Goal: Task Accomplishment & Management: Complete application form

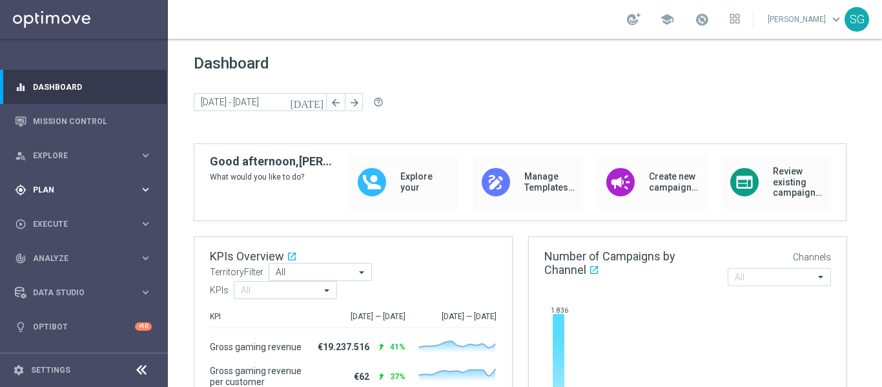
click at [36, 185] on div "gps_fixed Plan" at bounding box center [77, 190] width 125 height 12
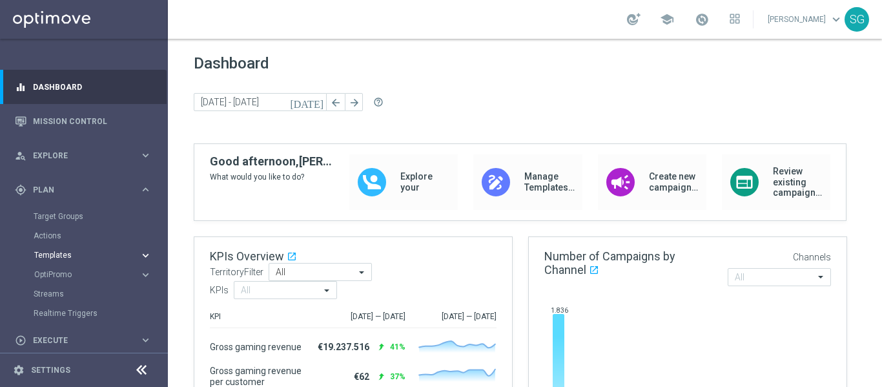
click at [60, 258] on span "Templates" at bounding box center [80, 255] width 92 height 8
click at [57, 271] on link "Optimail" at bounding box center [87, 274] width 94 height 10
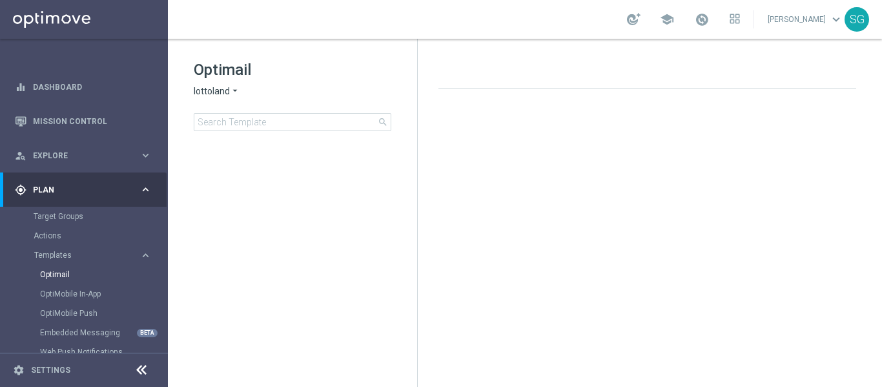
click at [138, 369] on icon at bounding box center [142, 370] width 16 height 16
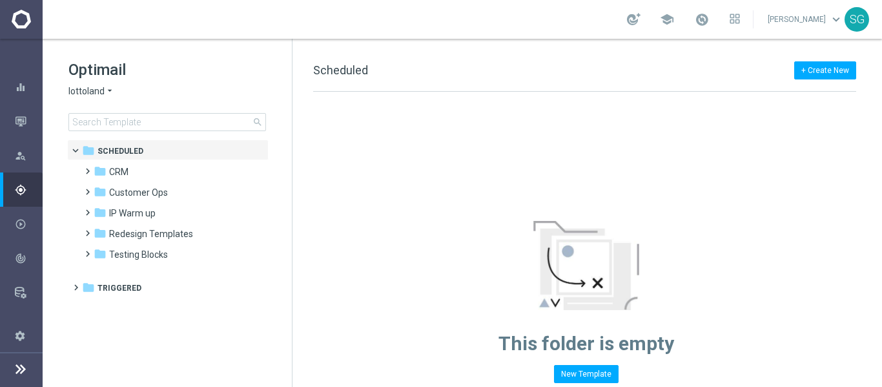
click at [107, 94] on icon "arrow_drop_down" at bounding box center [110, 91] width 10 height 12
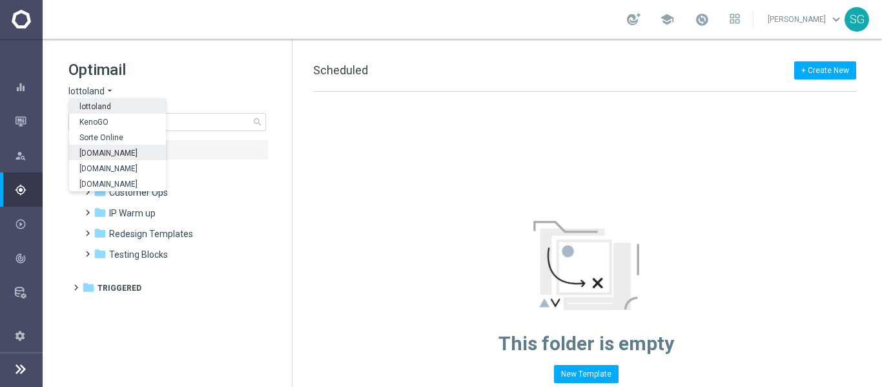
click at [0, 0] on span "[DOMAIN_NAME]" at bounding box center [0, 0] width 0 height 0
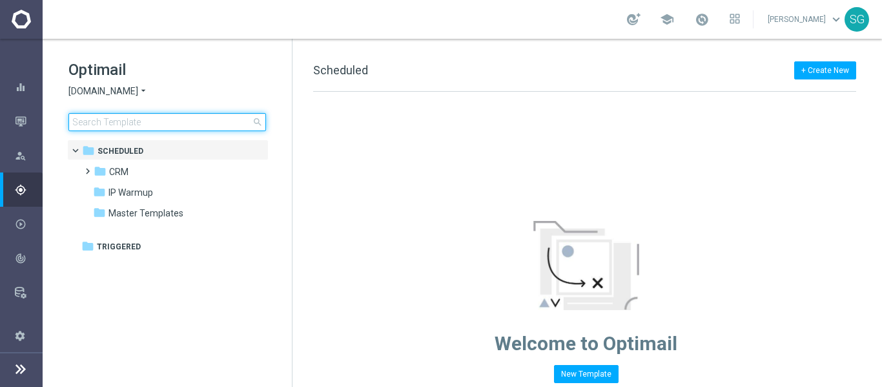
click at [164, 118] on input at bounding box center [167, 122] width 198 height 18
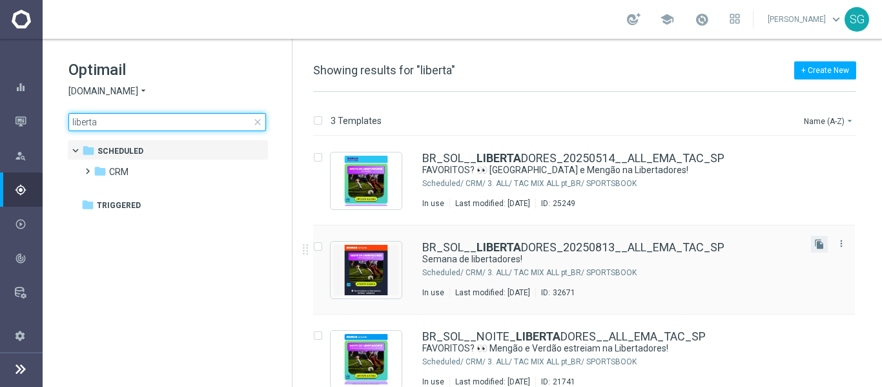
type input "liberta"
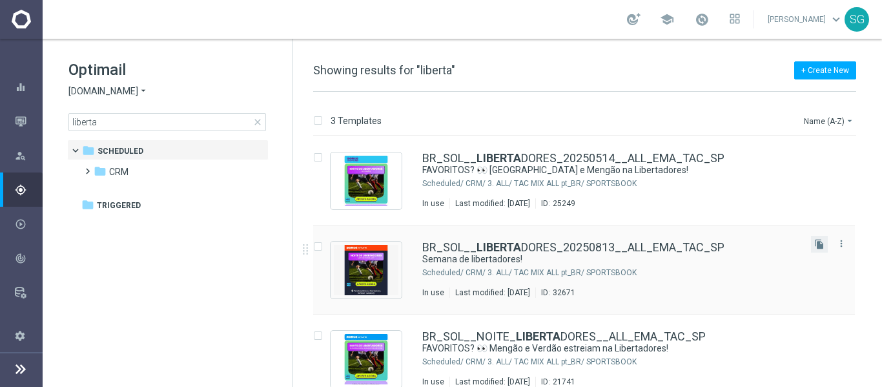
click at [813, 249] on button "file_copy" at bounding box center [819, 244] width 17 height 17
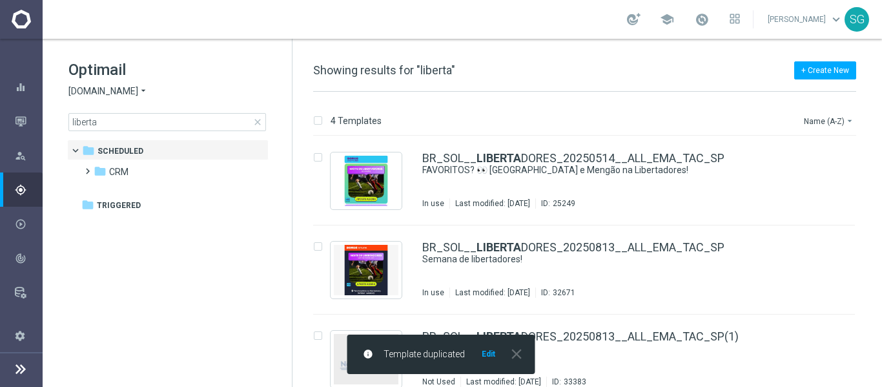
click at [486, 356] on button "Edit" at bounding box center [489, 354] width 16 height 10
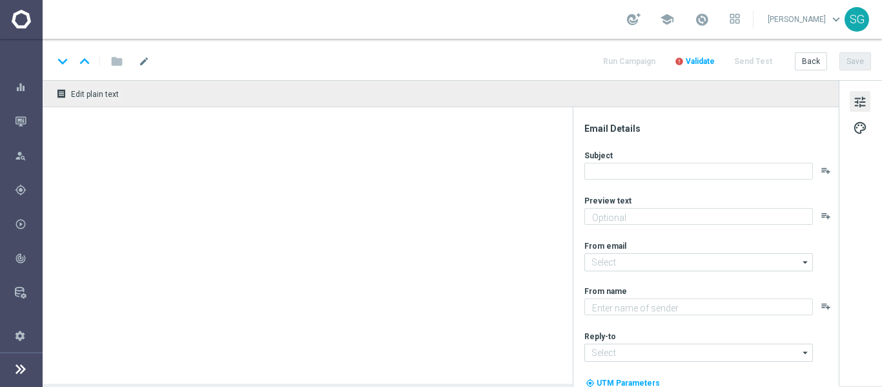
type textarea "Não perca tempo, [%FIRST_NAME%]!"
type input "[EMAIL_ADDRESS][DOMAIN_NAME]"
type textarea "Sorte Online [PERSON_NAME]"
type input "[EMAIL_ADDRESS][DOMAIN_NAME]"
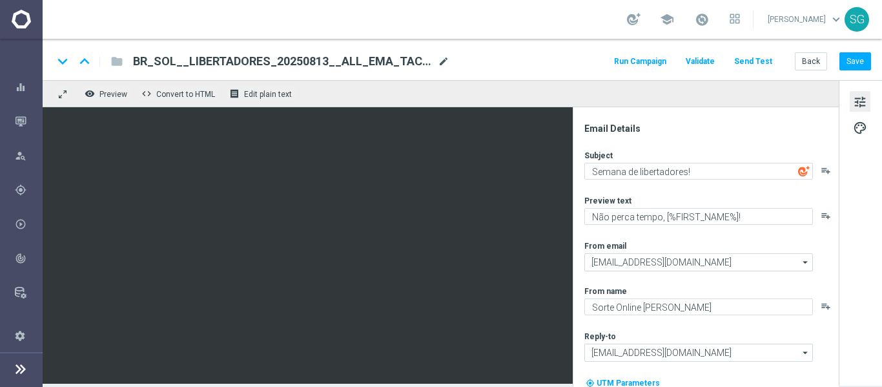
click at [445, 59] on span "mode_edit" at bounding box center [444, 62] width 12 height 12
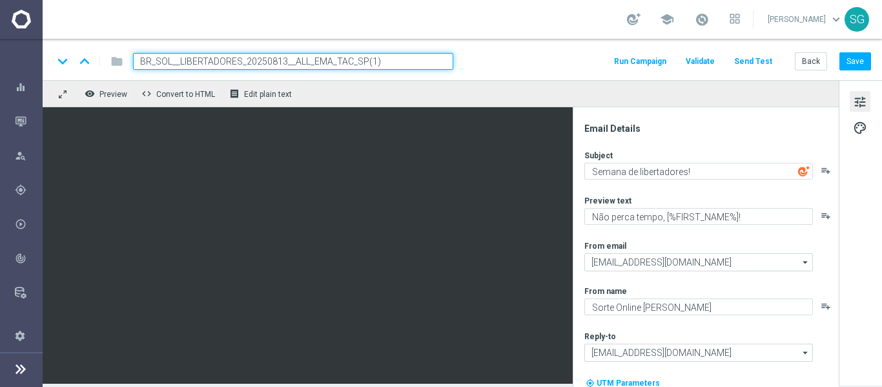
click at [402, 59] on input "BR_SOL__LIBERTADORES_20250813__ALL_EMA_TAC_SP(1)" at bounding box center [293, 61] width 320 height 17
paste input "20__ALL_EMA_TAC_SP"
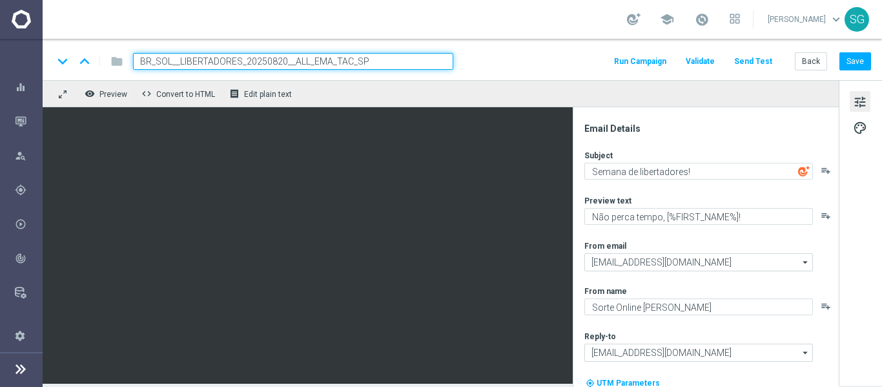
type input "BR_SOL__LIBERTADORES_20250820__ALL_EMA_TAC_SP"
click at [503, 63] on div "keyboard_arrow_down keyboard_arrow_up folder BR_SOL__LIBERTADORES_20250820__ALL…" at bounding box center [462, 61] width 818 height 17
click at [428, 61] on input "BR_SOL__LIBERTADORES_20250820__ALL_EMA_TAC_SP" at bounding box center [293, 61] width 320 height 17
click at [466, 63] on div "keyboard_arrow_down keyboard_arrow_up folder BR_SOL__LIBERTADORES_20250820__ALL…" at bounding box center [462, 61] width 818 height 17
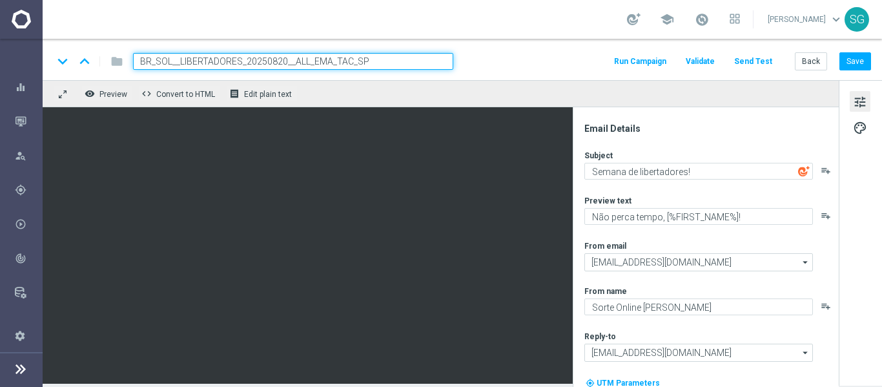
click at [427, 66] on input "BR_SOL__LIBERTADORES_20250820__ALL_EMA_TAC_SP" at bounding box center [293, 61] width 320 height 17
click at [499, 67] on div "keyboard_arrow_down keyboard_arrow_up folder BR_SOL__LIBERTADORES_20250820__ALL…" at bounding box center [462, 61] width 818 height 17
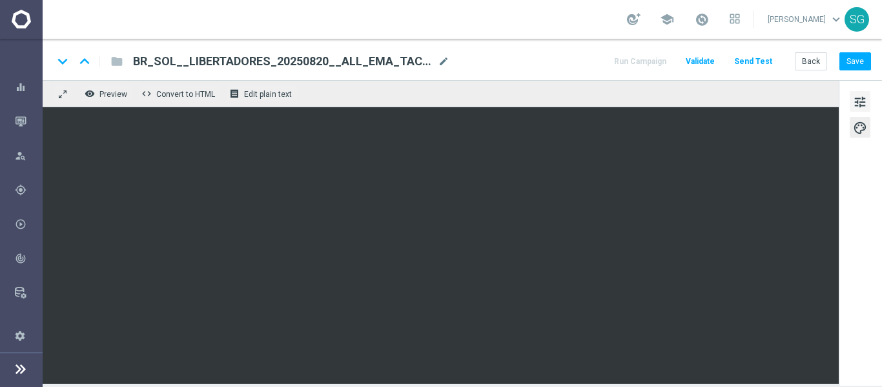
click at [865, 99] on span "tune" at bounding box center [860, 102] width 14 height 17
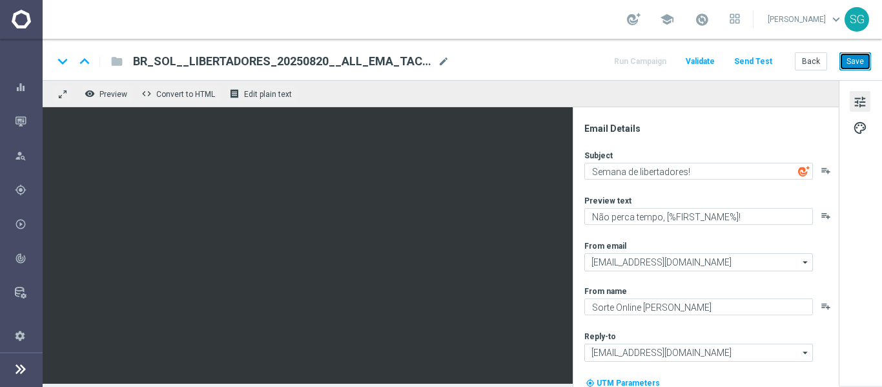
click at [854, 59] on button "Save" at bounding box center [856, 61] width 32 height 18
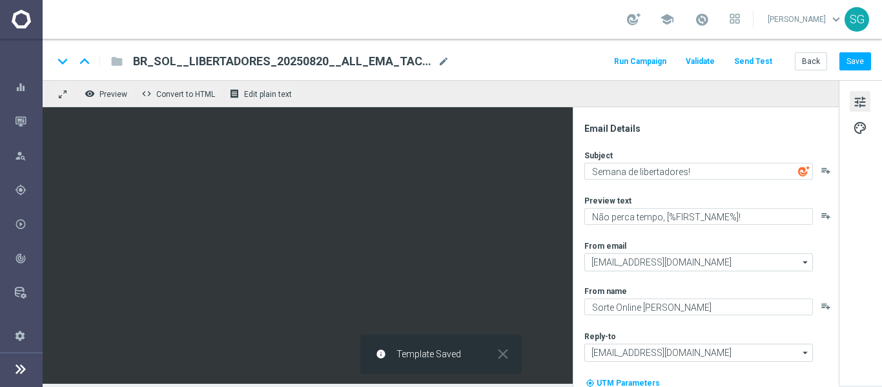
click at [738, 65] on button "Send Test" at bounding box center [754, 61] width 42 height 17
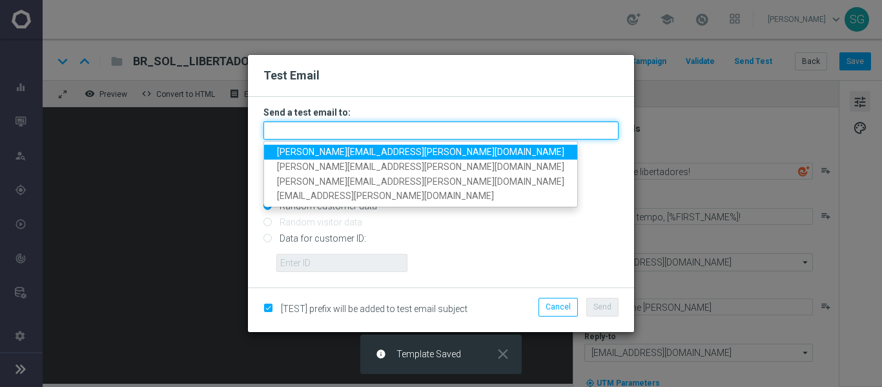
click at [405, 136] on input "text" at bounding box center [441, 130] width 355 height 18
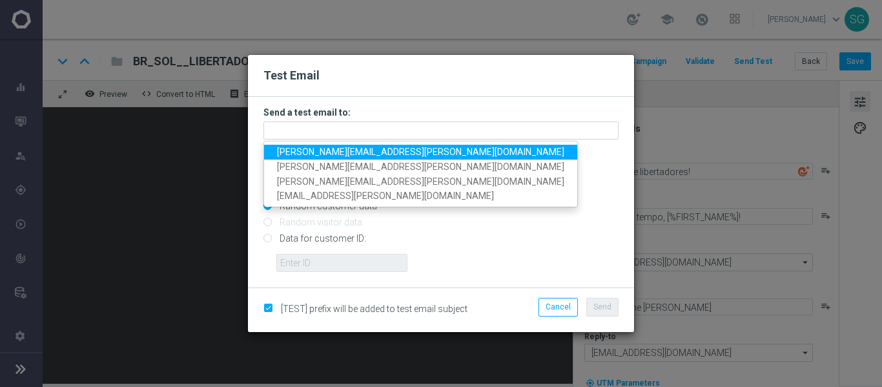
click at [371, 155] on span "[PERSON_NAME][EMAIL_ADDRESS][PERSON_NAME][DOMAIN_NAME]" at bounding box center [420, 152] width 287 height 10
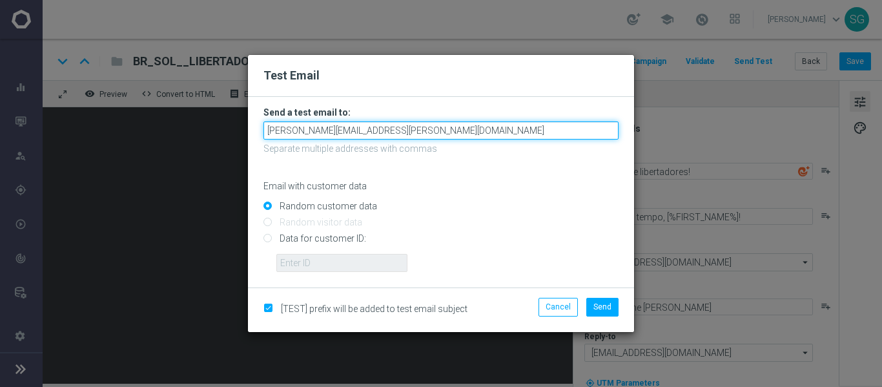
click at [468, 136] on input "[PERSON_NAME][EMAIL_ADDRESS][PERSON_NAME][DOMAIN_NAME]" at bounding box center [441, 130] width 355 height 18
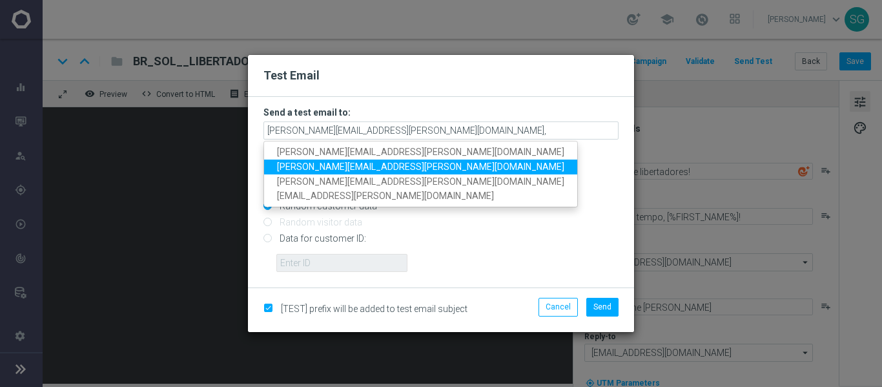
click at [400, 172] on span "[PERSON_NAME][EMAIL_ADDRESS][PERSON_NAME][DOMAIN_NAME]" at bounding box center [420, 166] width 287 height 10
type input "[PERSON_NAME][EMAIL_ADDRESS][PERSON_NAME][DOMAIN_NAME],[PERSON_NAME][DOMAIN_NAM…"
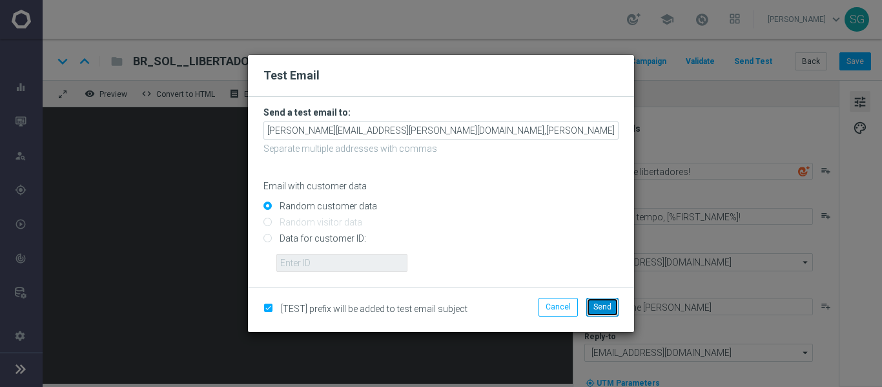
click at [596, 298] on button "Send" at bounding box center [603, 307] width 32 height 18
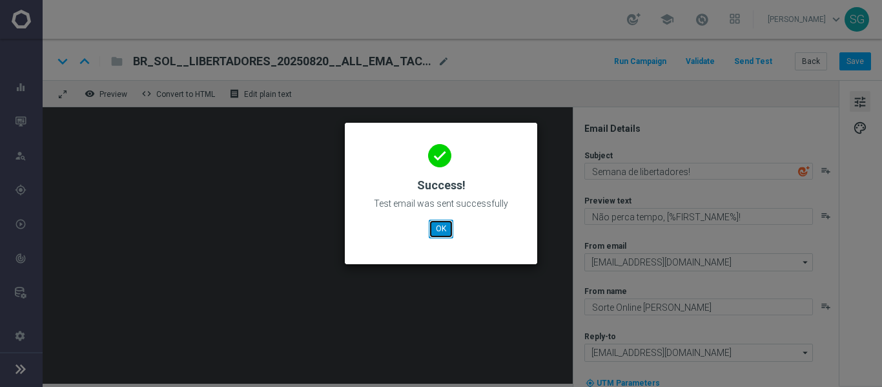
click at [442, 231] on button "OK" at bounding box center [441, 229] width 25 height 18
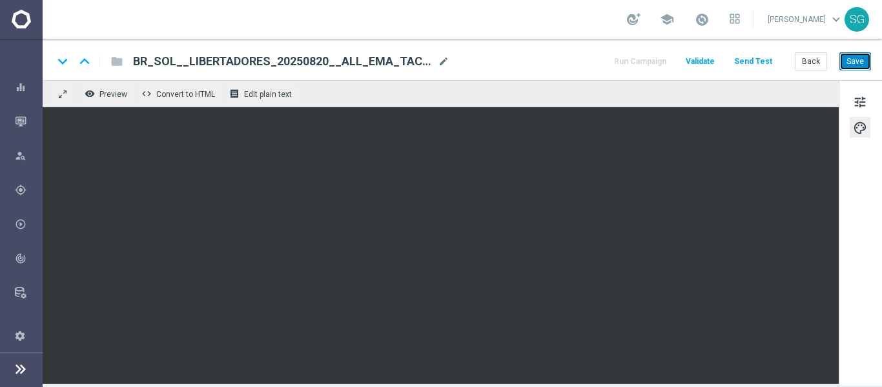
click at [857, 69] on button "Save" at bounding box center [856, 61] width 32 height 18
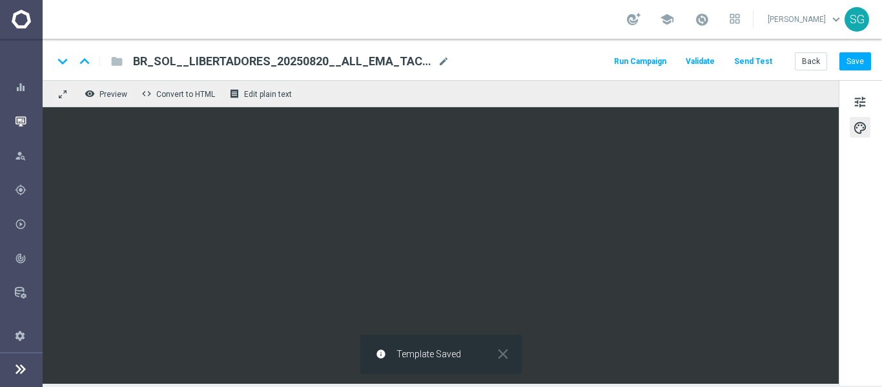
click at [21, 121] on icon "button" at bounding box center [21, 122] width 12 height 12
click at [851, 57] on button "Save" at bounding box center [856, 61] width 32 height 18
click at [22, 120] on icon "button" at bounding box center [21, 122] width 12 height 12
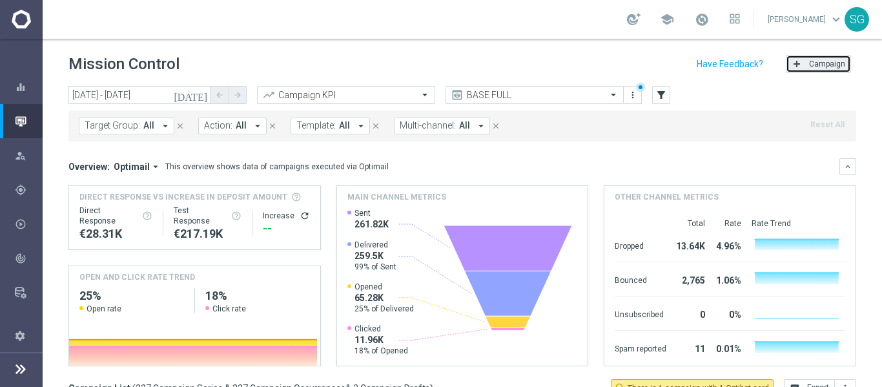
click at [809, 68] on span "Campaign" at bounding box center [827, 63] width 36 height 9
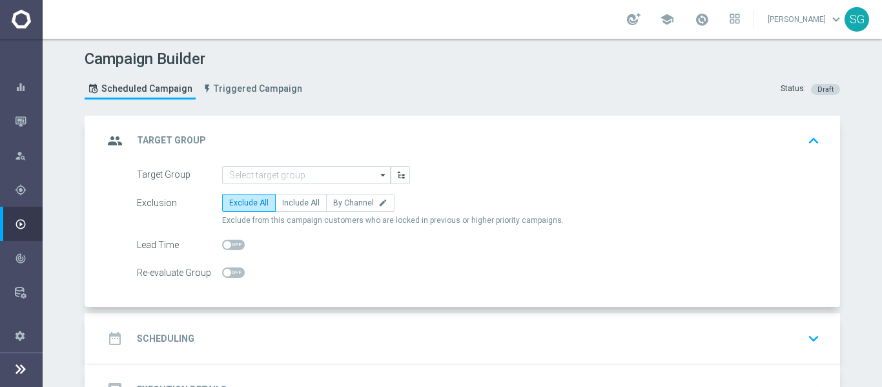
click at [548, 46] on header "Campaign Builder Scheduled Campaign Triggered Campaign Status: Draft" at bounding box center [463, 77] width 840 height 77
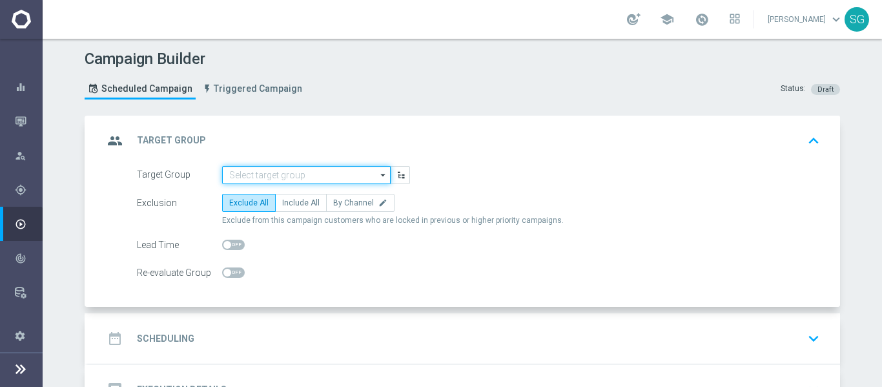
click at [314, 182] on input at bounding box center [306, 175] width 169 height 18
paste input "pt_BR_SL_TGT_ALL_EM_TAC__GEN_NOT_SPORTSBOOK"
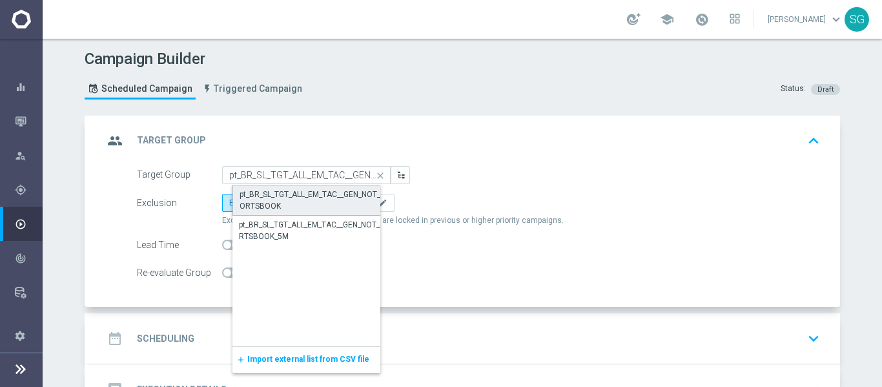
click at [300, 207] on div "pt_BR_SL_TGT_ALL_EM_TAC__GEN_NOT_SPORTSBOOK" at bounding box center [317, 200] width 154 height 23
type input "pt_BR_SL_TGT_ALL_EM_TAC__GEN_NOT_SPORTSBOOK"
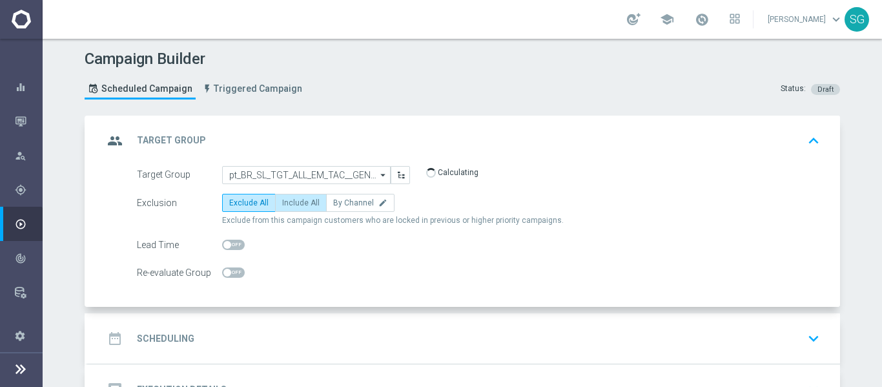
click at [299, 205] on span "Include All" at bounding box center [300, 202] width 37 height 9
click at [291, 205] on input "Include All" at bounding box center [286, 205] width 8 height 8
radio input "true"
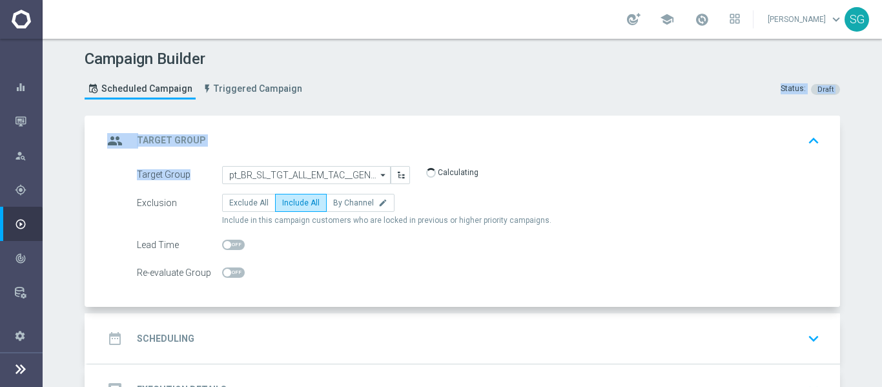
drag, startPoint x: 542, startPoint y: 91, endPoint x: 347, endPoint y: 180, distance: 214.2
click at [347, 180] on div "Campaign Builder Scheduled Campaign Triggered Campaign Status: Draft group Targ…" at bounding box center [463, 213] width 840 height 348
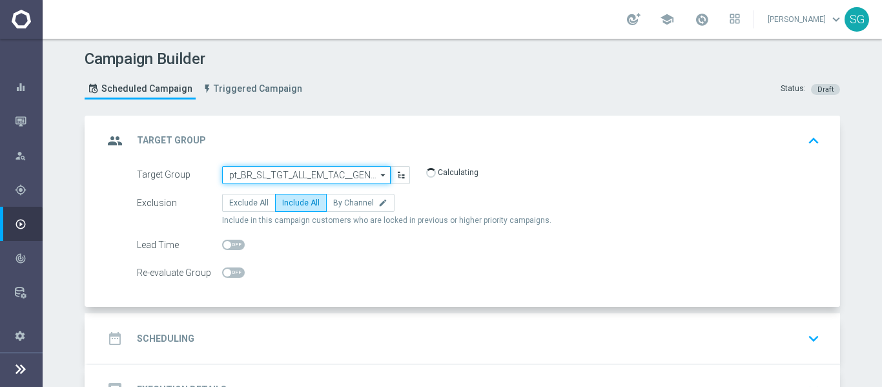
click at [347, 180] on input "pt_BR_SL_TGT_ALL_EM_TAC__GEN_NOT_SPORTSBOOK" at bounding box center [306, 175] width 169 height 18
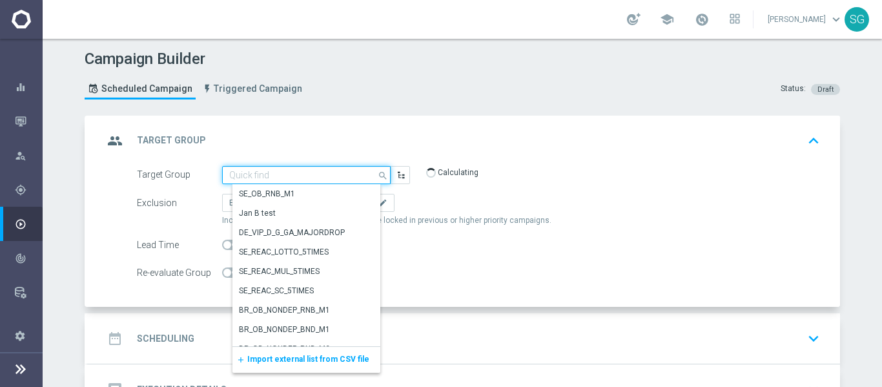
paste input "pt_BR_SL_TGT_ALL_EM_TAC__GEN_AND_NOT_SPORTSBOOK"
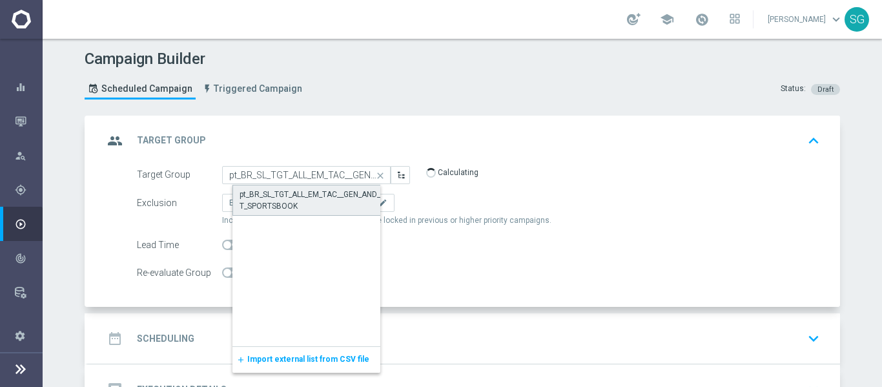
click at [309, 197] on div "pt_BR_SL_TGT_ALL_EM_TAC__GEN_AND_NOT_SPORTSBOOK" at bounding box center [317, 200] width 154 height 23
type input "pt_BR_SL_TGT_ALL_EM_TAC__GEN_AND_NOT_SPORTSBOOK"
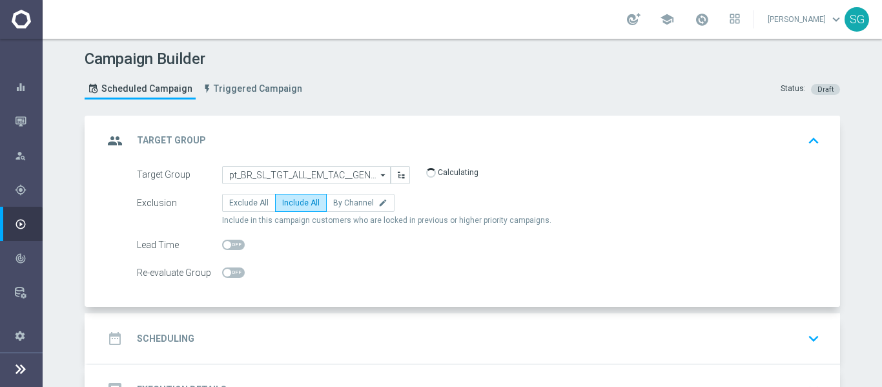
click at [340, 320] on div "date_range Scheduling keyboard_arrow_down" at bounding box center [464, 338] width 753 height 50
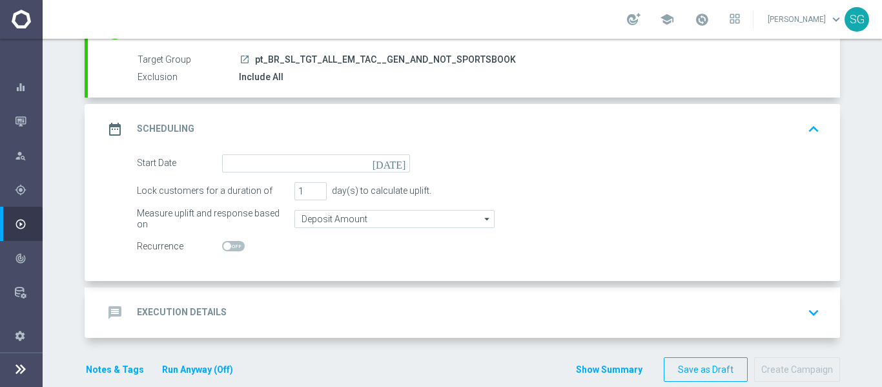
scroll to position [134, 0]
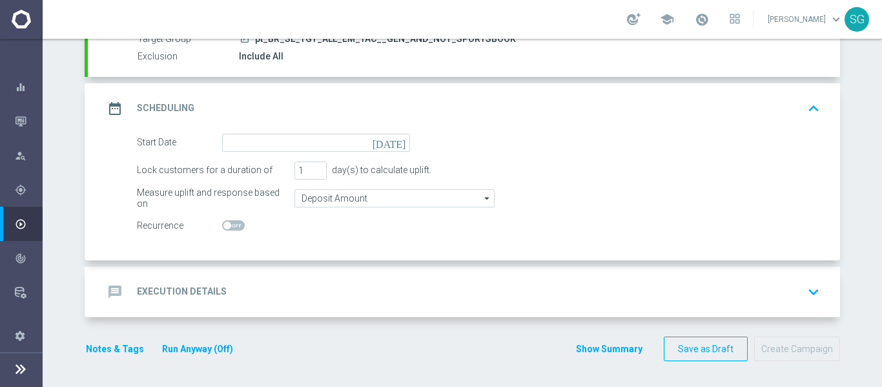
click at [397, 143] on icon "[DATE]" at bounding box center [392, 141] width 38 height 14
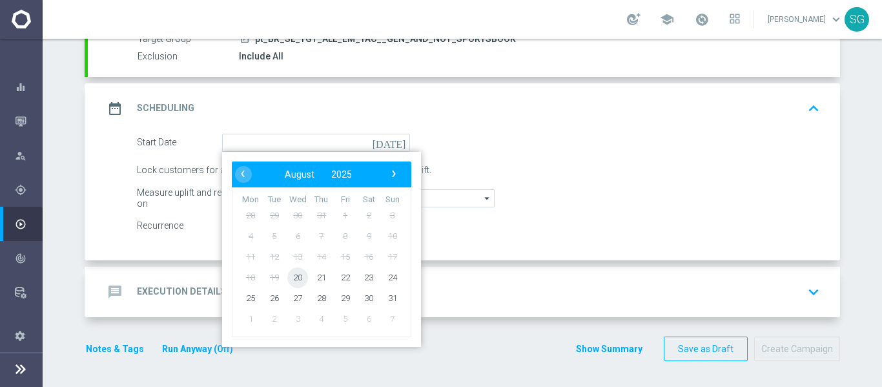
click at [298, 280] on span "20" at bounding box center [297, 277] width 21 height 21
type input "[DATE]"
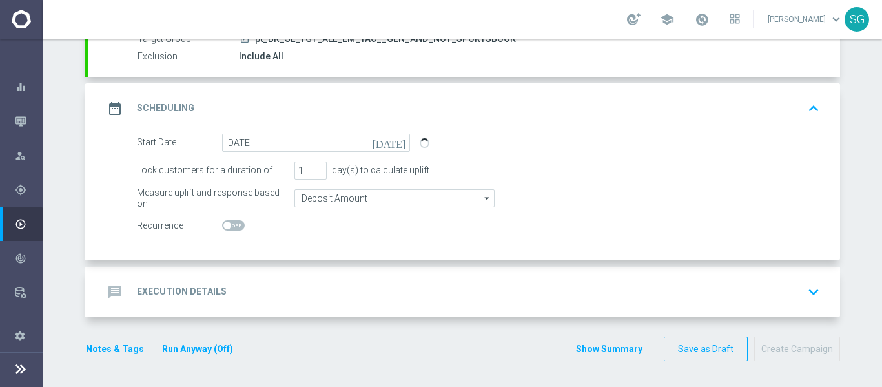
click at [362, 278] on div "message Execution Details keyboard_arrow_down" at bounding box center [464, 292] width 753 height 50
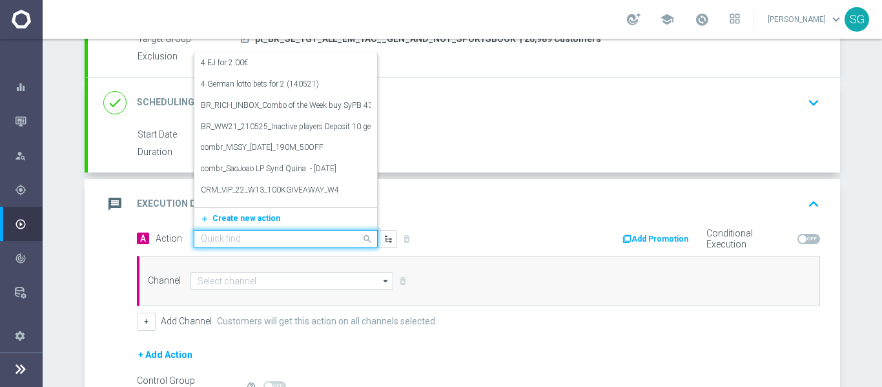
click at [328, 236] on input "text" at bounding box center [273, 239] width 144 height 11
paste input "BR_SOL__LIBERTADORES_20250820__ALL_EMA_TAC_SP"
type input "BR_SOL__LIBERTADORES_20250820__ALL_EMA_TAC_SP"
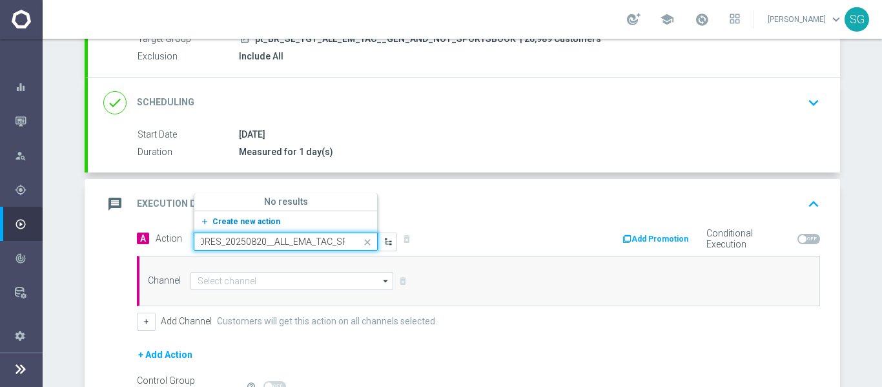
click at [245, 215] on button "add_new Create new action" at bounding box center [283, 221] width 178 height 15
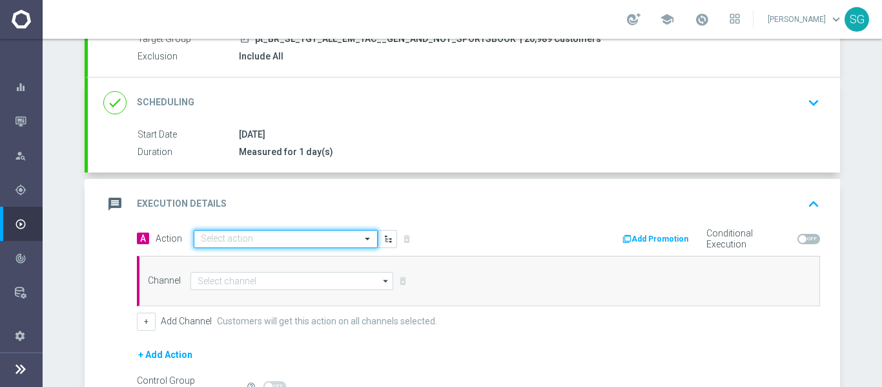
scroll to position [0, 0]
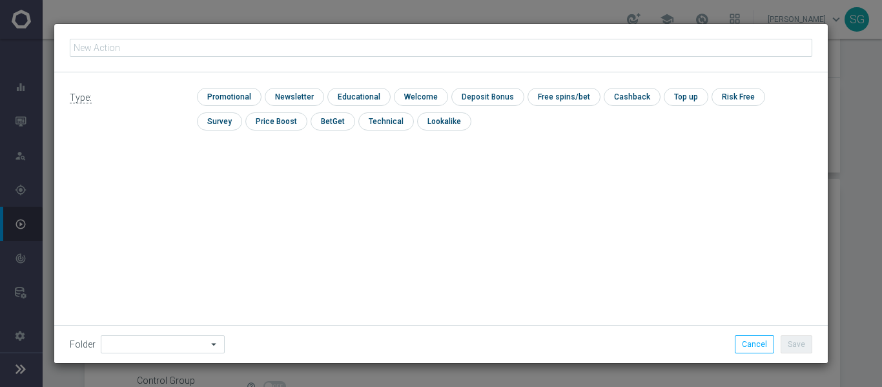
type input "BR_SOL__LIBERTADORES_20250820__ALL_EMA_TAC_SP"
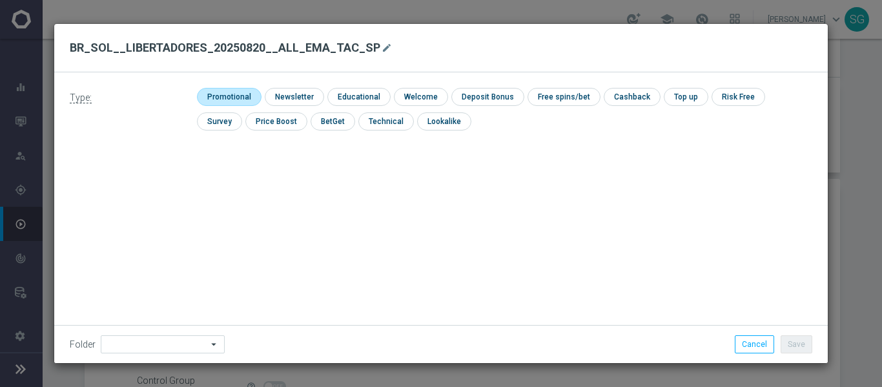
click at [245, 96] on input "checkbox" at bounding box center [227, 96] width 61 height 17
checkbox input "true"
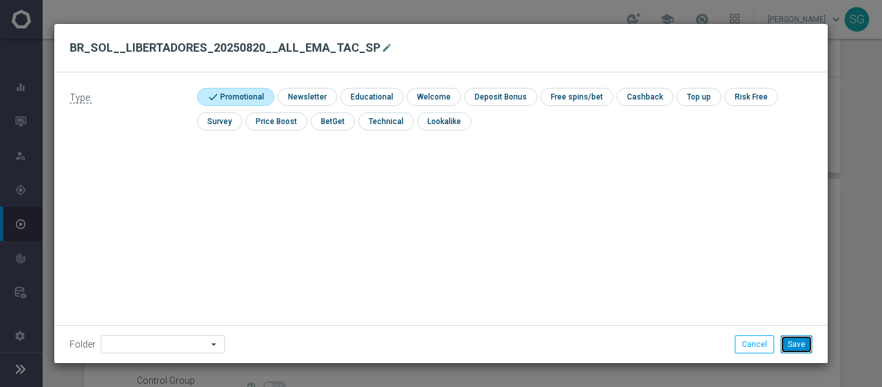
click at [805, 345] on button "Save" at bounding box center [797, 344] width 32 height 18
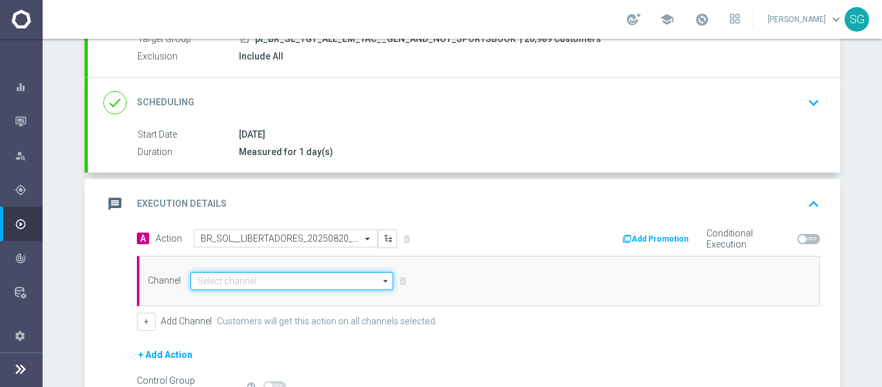
click at [290, 275] on input at bounding box center [292, 281] width 203 height 18
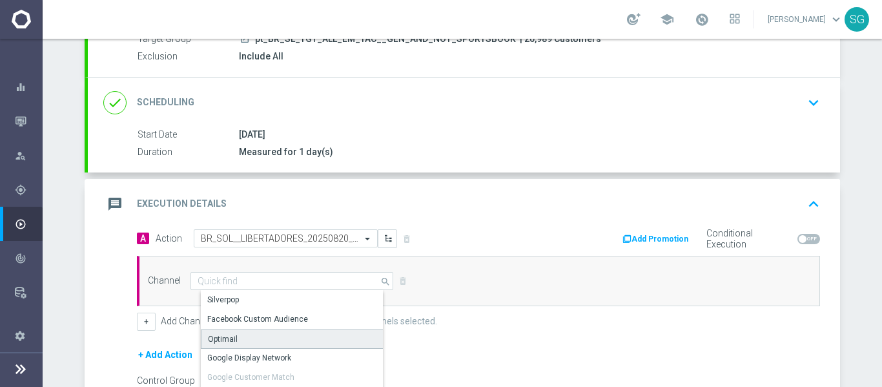
click at [222, 333] on div "Optimail" at bounding box center [223, 339] width 30 height 12
type input "Optimail"
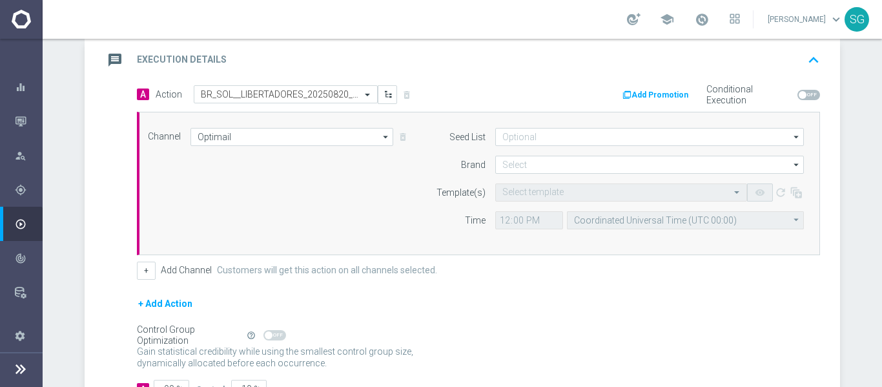
scroll to position [281, 0]
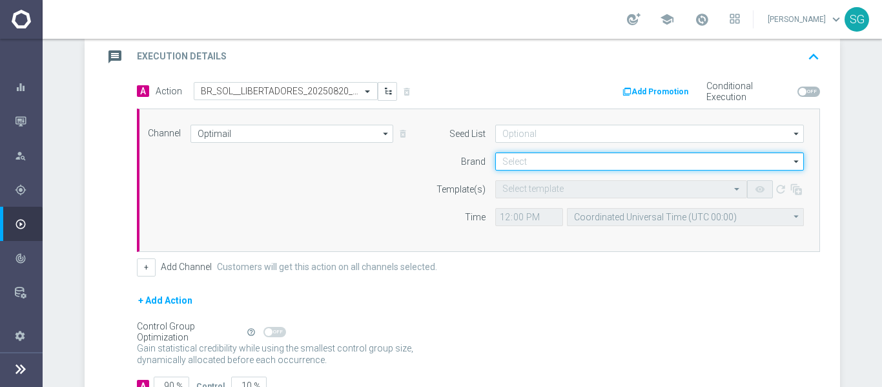
click at [570, 165] on input at bounding box center [649, 161] width 309 height 18
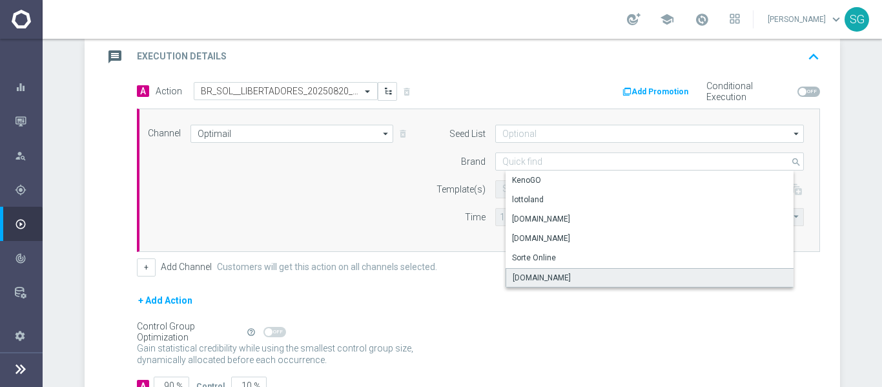
click at [534, 284] on div "[DOMAIN_NAME]" at bounding box center [660, 277] width 309 height 19
type input "[DOMAIN_NAME]"
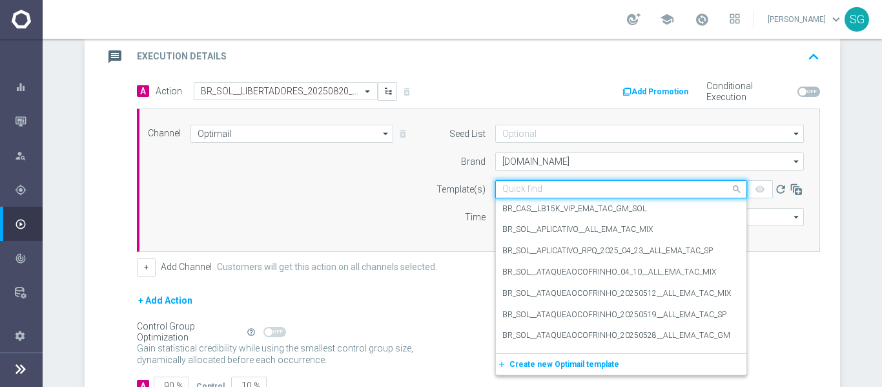
click at [539, 194] on input "text" at bounding box center [609, 189] width 212 height 11
paste input "BR_SOL__LIBERTADORES_20250820__ALL_EMA_TAC_SP"
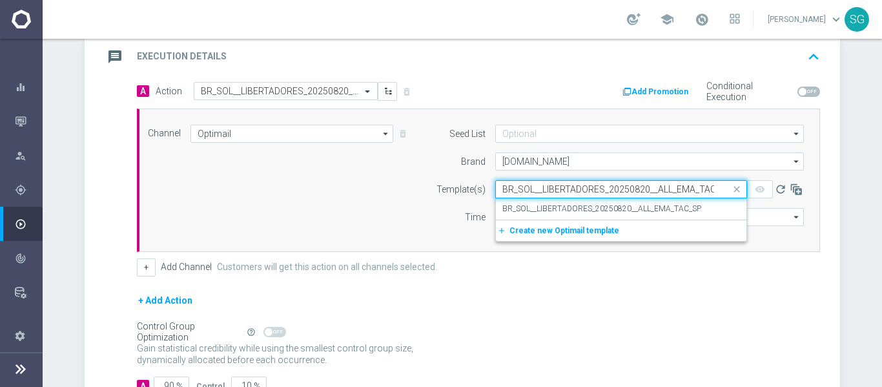
scroll to position [0, 14]
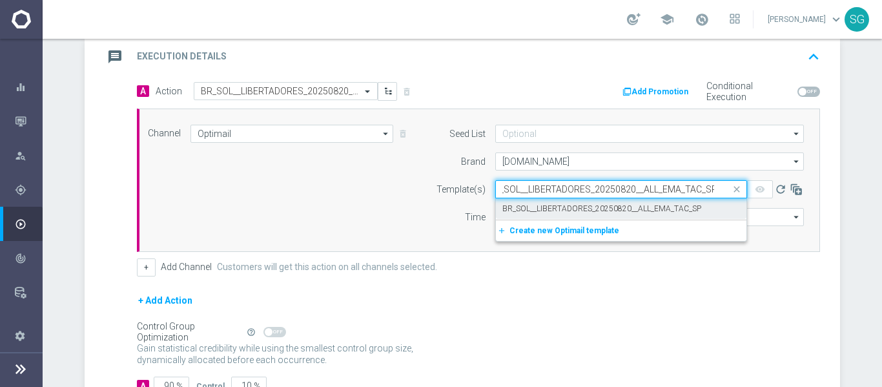
click at [541, 203] on label "BR_SOL__LIBERTADORES_20250820__ALL_EMA_TAC_SP" at bounding box center [602, 208] width 199 height 11
type input "BR_SOL__LIBERTADORES_20250820__ALL_EMA_TAC_SP"
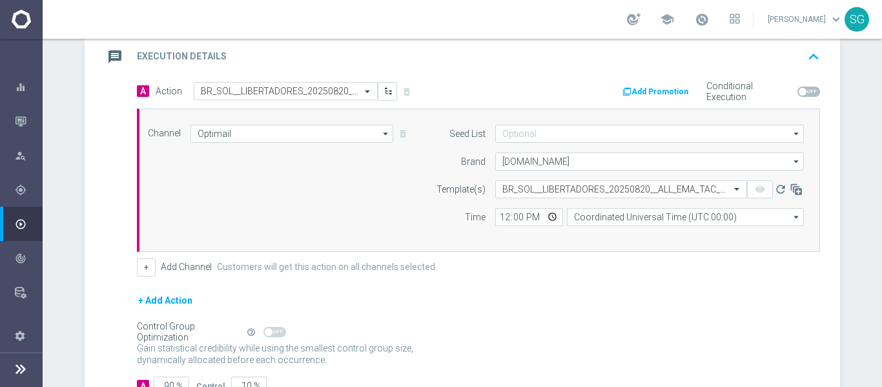
scroll to position [0, 0]
click at [501, 218] on input "12:00" at bounding box center [529, 217] width 68 height 18
type input "17:00"
click at [586, 215] on input "Coordinated Universal Time (UTC 00:00)" at bounding box center [685, 217] width 237 height 18
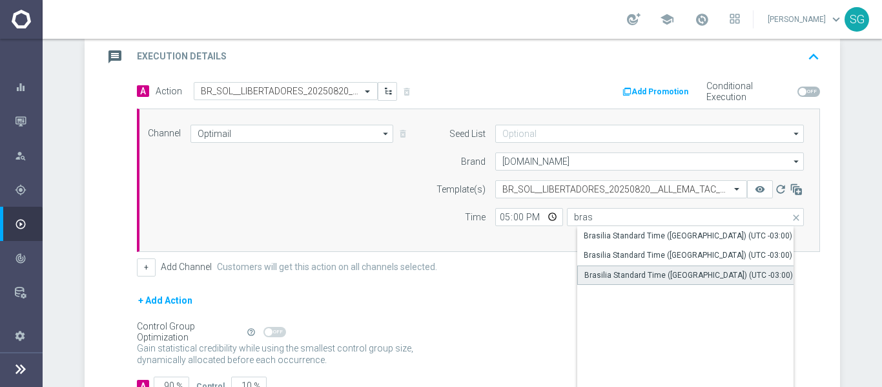
click at [627, 279] on div "Brasilia Standard Time ([GEOGRAPHIC_DATA]) (UTC -03:00)" at bounding box center [689, 275] width 209 height 12
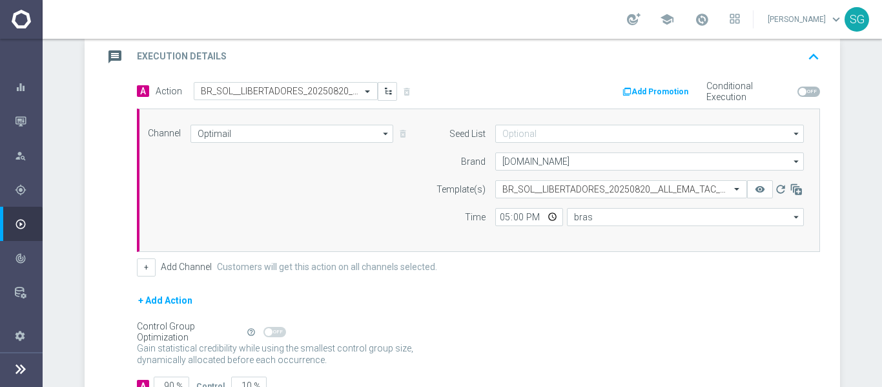
type input "Brasilia Standard Time ([GEOGRAPHIC_DATA]) (UTC -03:00)"
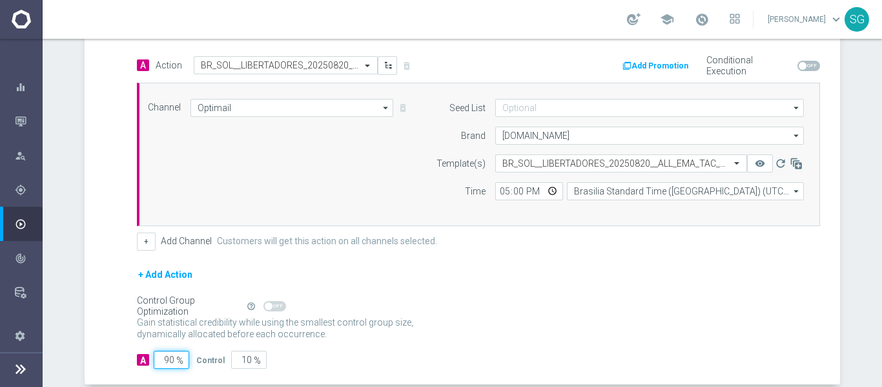
click at [166, 356] on input "90" at bounding box center [172, 360] width 36 height 18
type input "1"
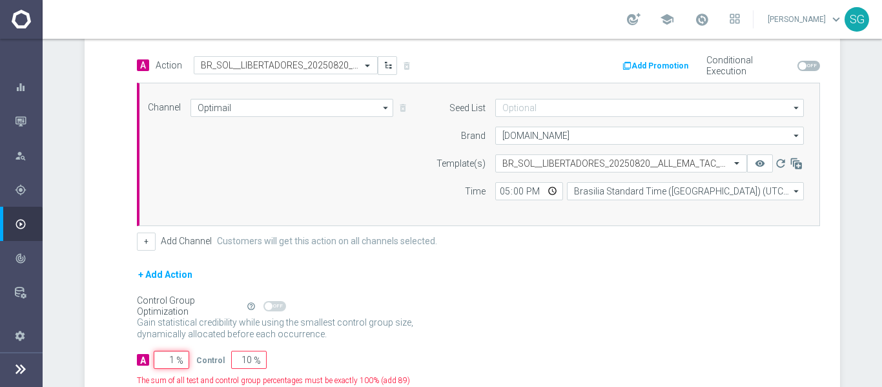
type input "99"
type input "10"
type input "90"
type input "100"
type input "0"
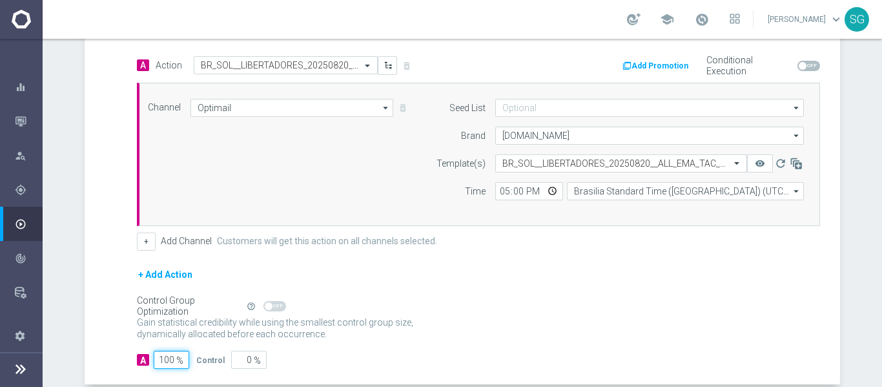
type input "100"
click at [96, 262] on div "A Action Select action BR_SOL__LIBERTADORES_20250820__ALL_EMA_TAC_SP delete_for…" at bounding box center [464, 220] width 753 height 329
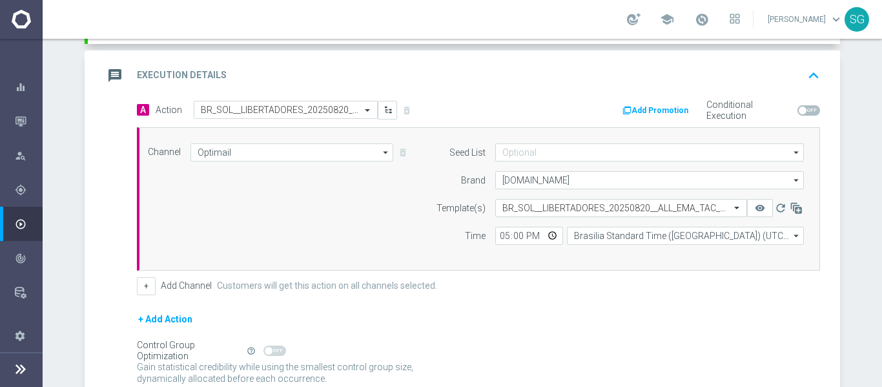
click at [264, 67] on div "message Execution Details keyboard_arrow_up" at bounding box center [464, 75] width 722 height 25
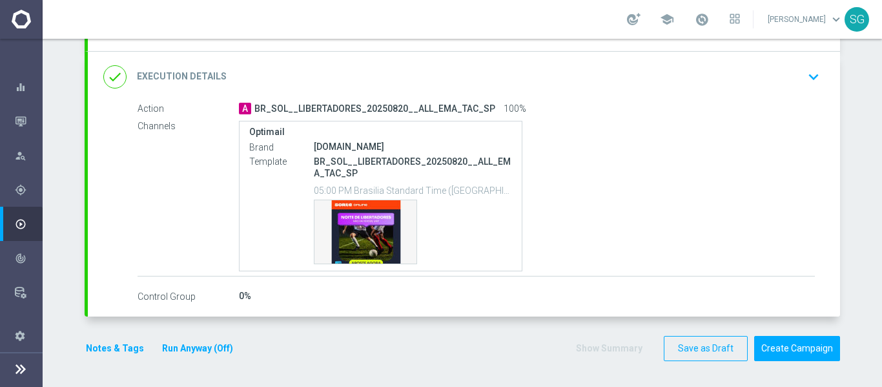
scroll to position [255, 0]
click at [797, 336] on button "Create Campaign" at bounding box center [797, 348] width 86 height 25
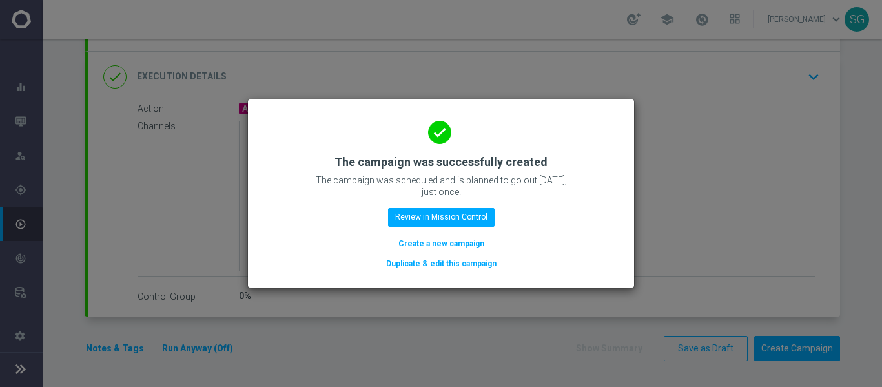
click at [465, 207] on div "done The campaign was successfully created The campaign was scheduled and is pl…" at bounding box center [441, 191] width 355 height 159
click at [441, 220] on button "Review in Mission Control" at bounding box center [441, 217] width 107 height 18
